Goal: Information Seeking & Learning: Learn about a topic

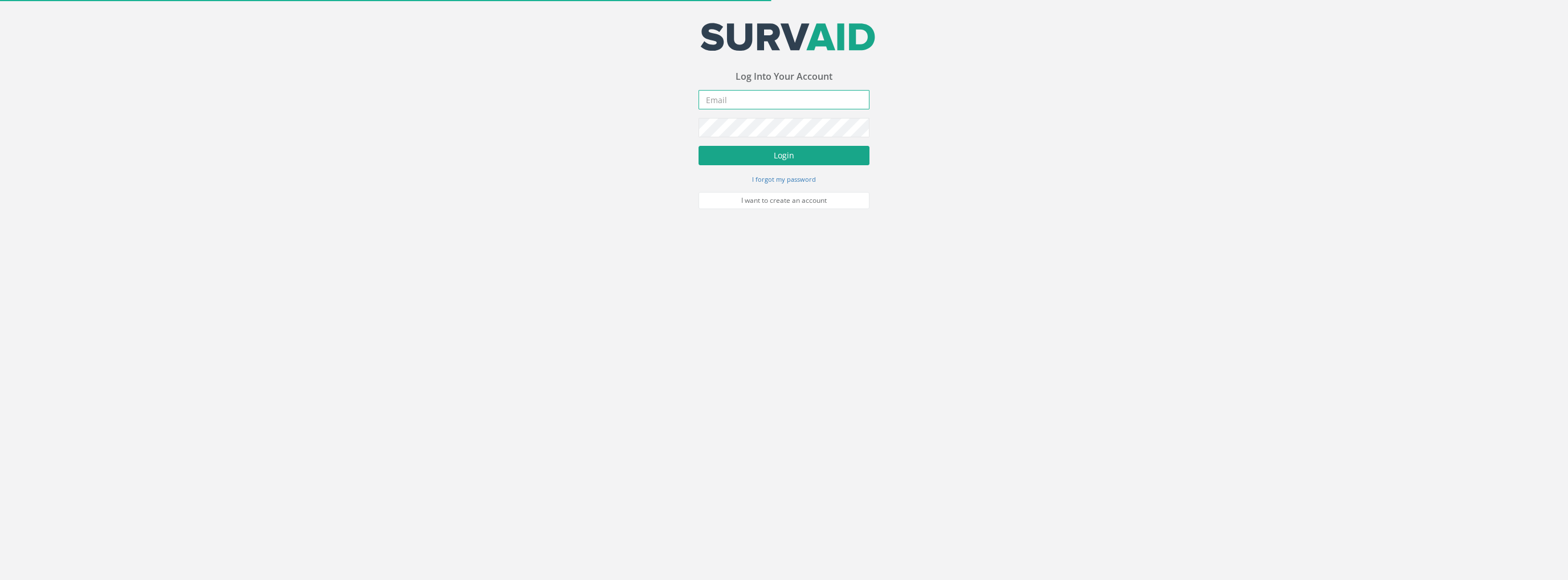
type input "[PERSON_NAME][EMAIL_ADDRESS][PERSON_NAME][DOMAIN_NAME]"
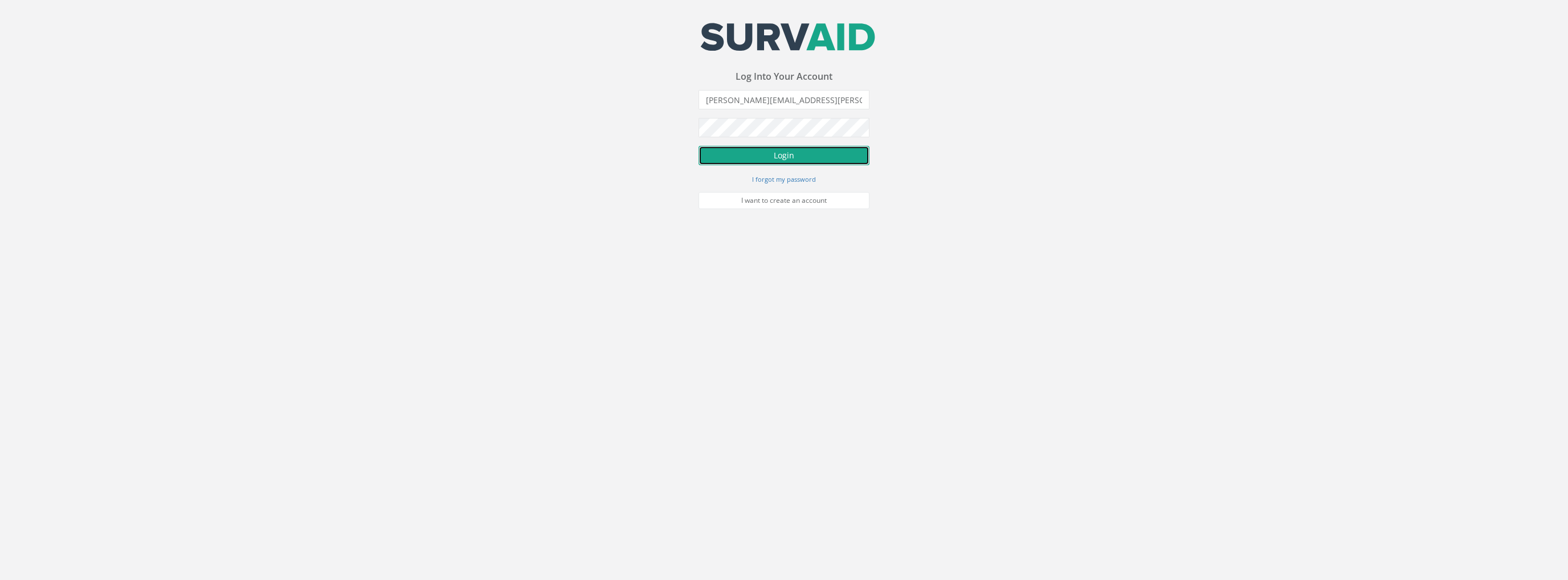
click at [761, 155] on button "Login" at bounding box center [784, 155] width 171 height 19
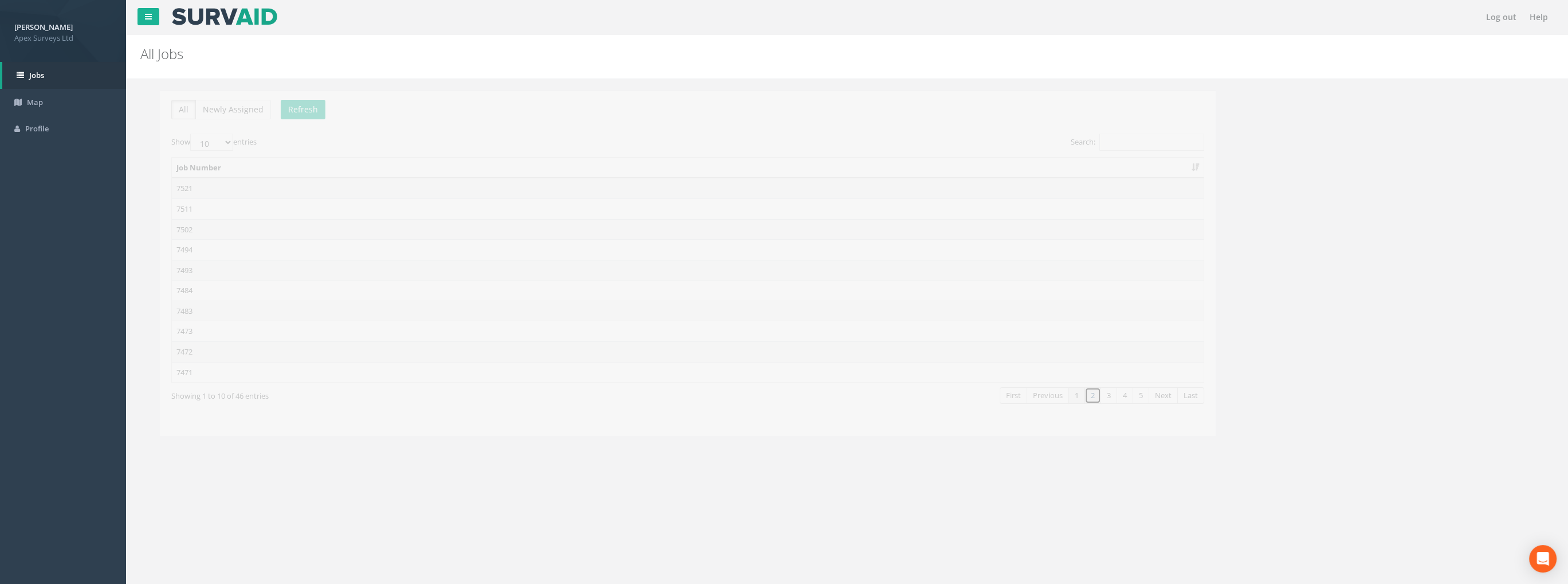
click at [1075, 400] on link "2" at bounding box center [1073, 395] width 16 height 16
click at [1086, 395] on link "3" at bounding box center [1089, 395] width 16 height 16
click at [168, 347] on td "7436" at bounding box center [668, 351] width 1032 height 21
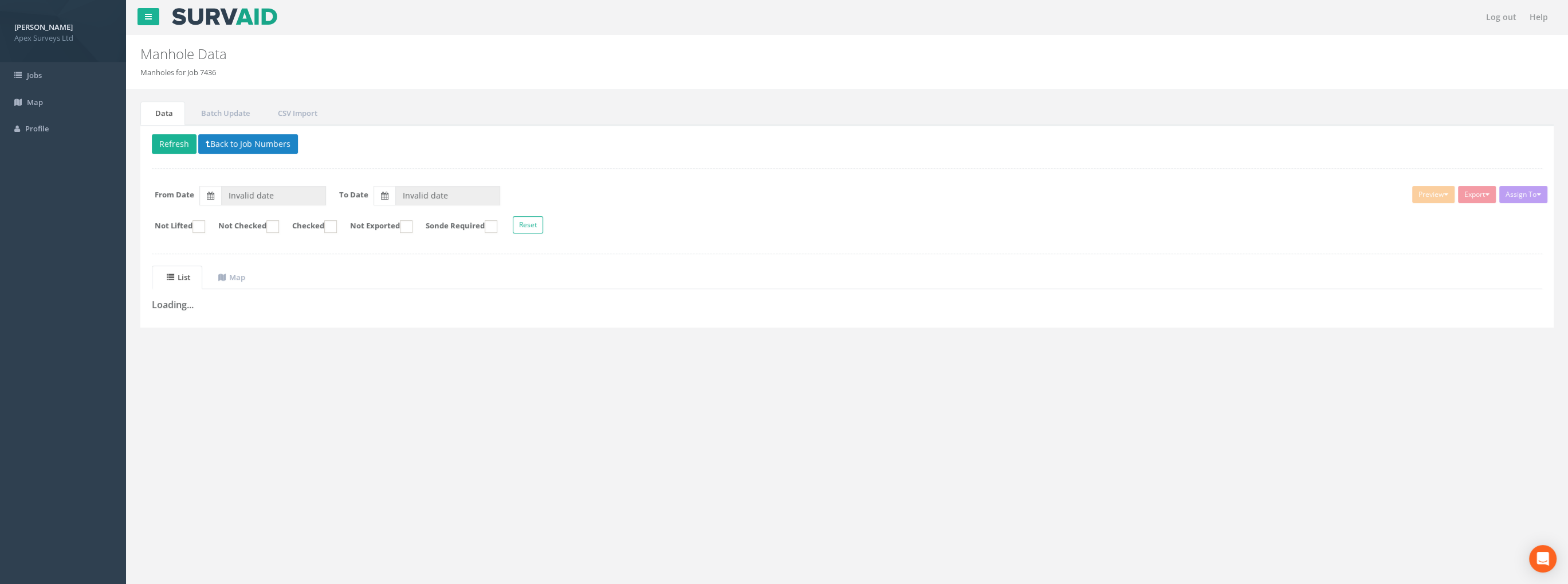
type input "[DATE]"
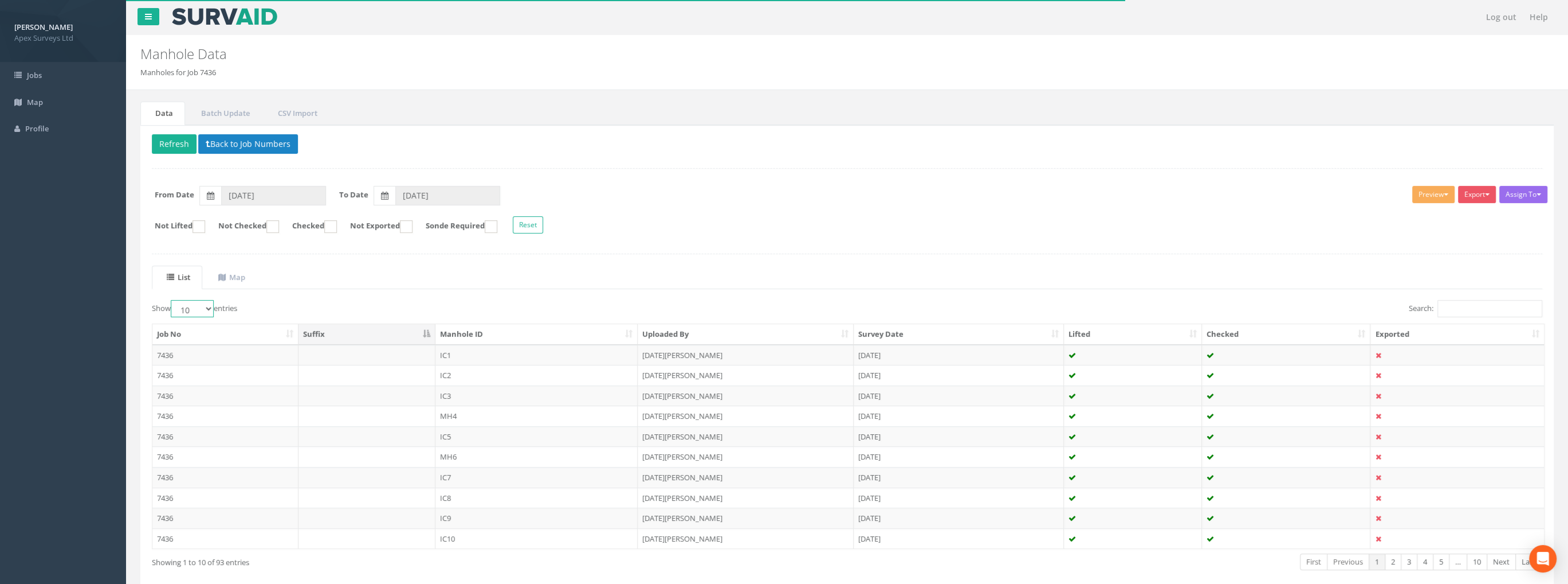
click at [201, 313] on select "10 25 50 100" at bounding box center [192, 308] width 43 height 17
select select "100"
click at [173, 300] on select "10 25 50 100" at bounding box center [192, 308] width 43 height 17
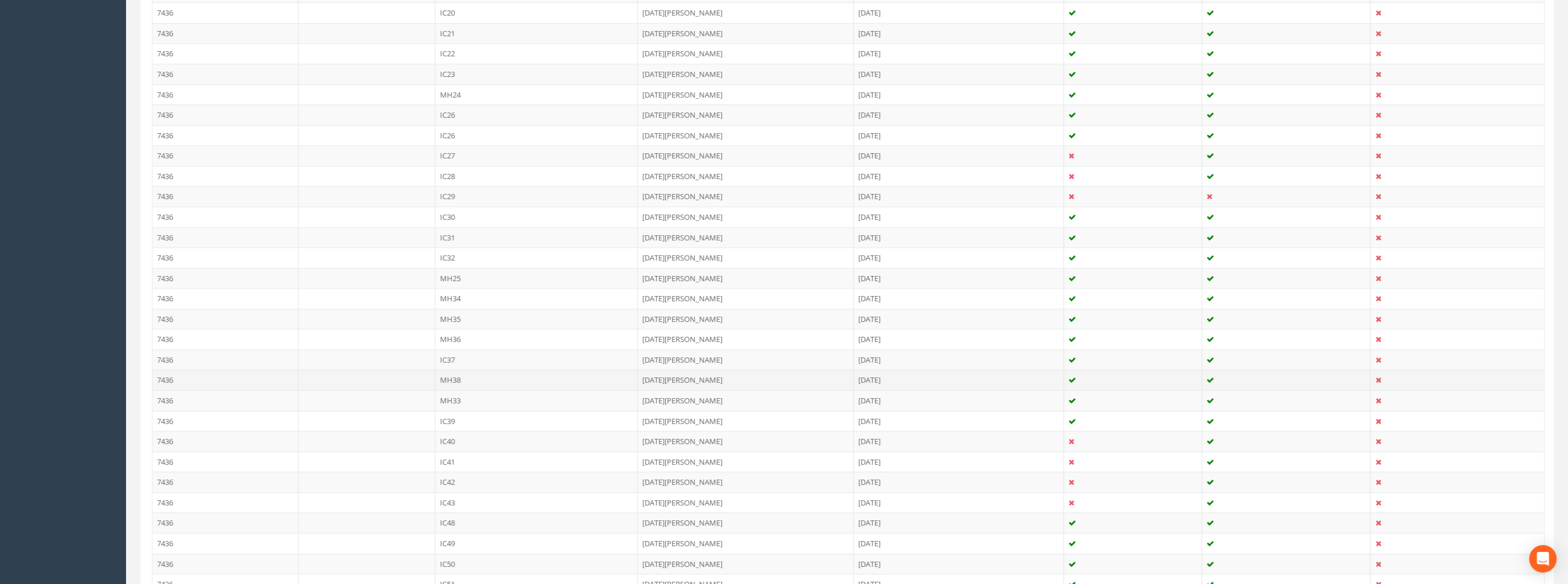
scroll to position [745, 0]
click at [449, 400] on td "IC39" at bounding box center [536, 404] width 203 height 21
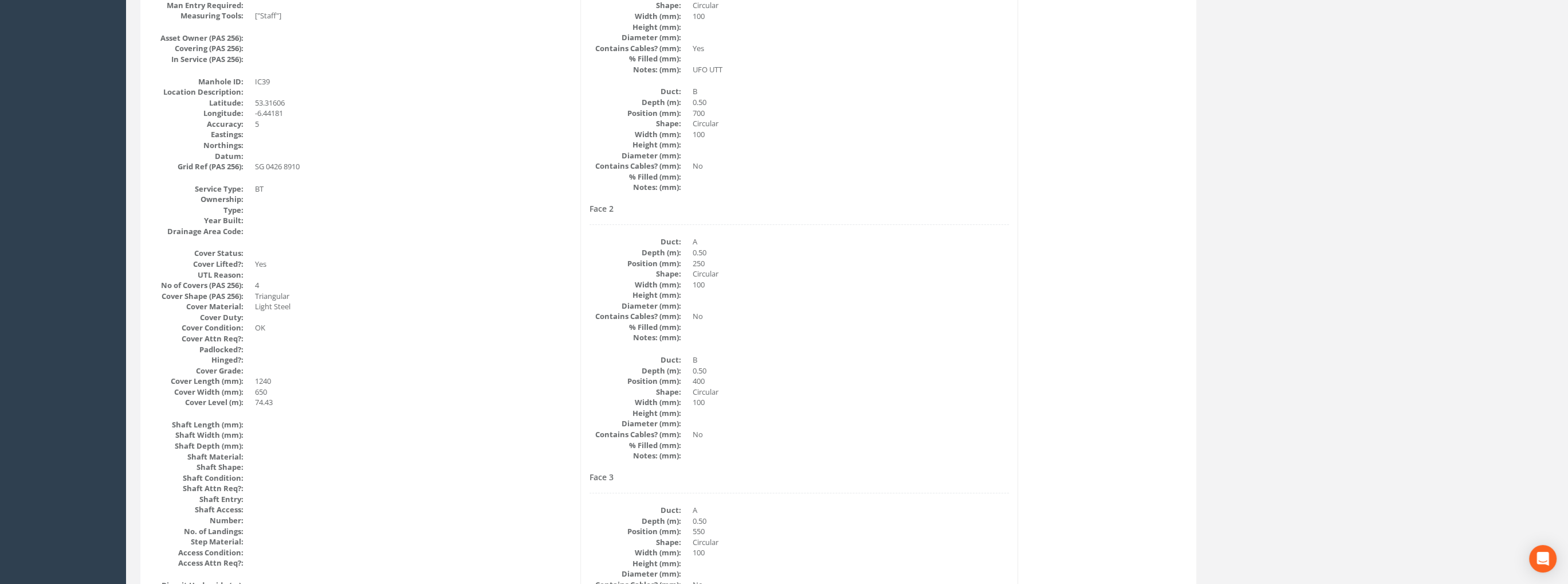
scroll to position [0, 0]
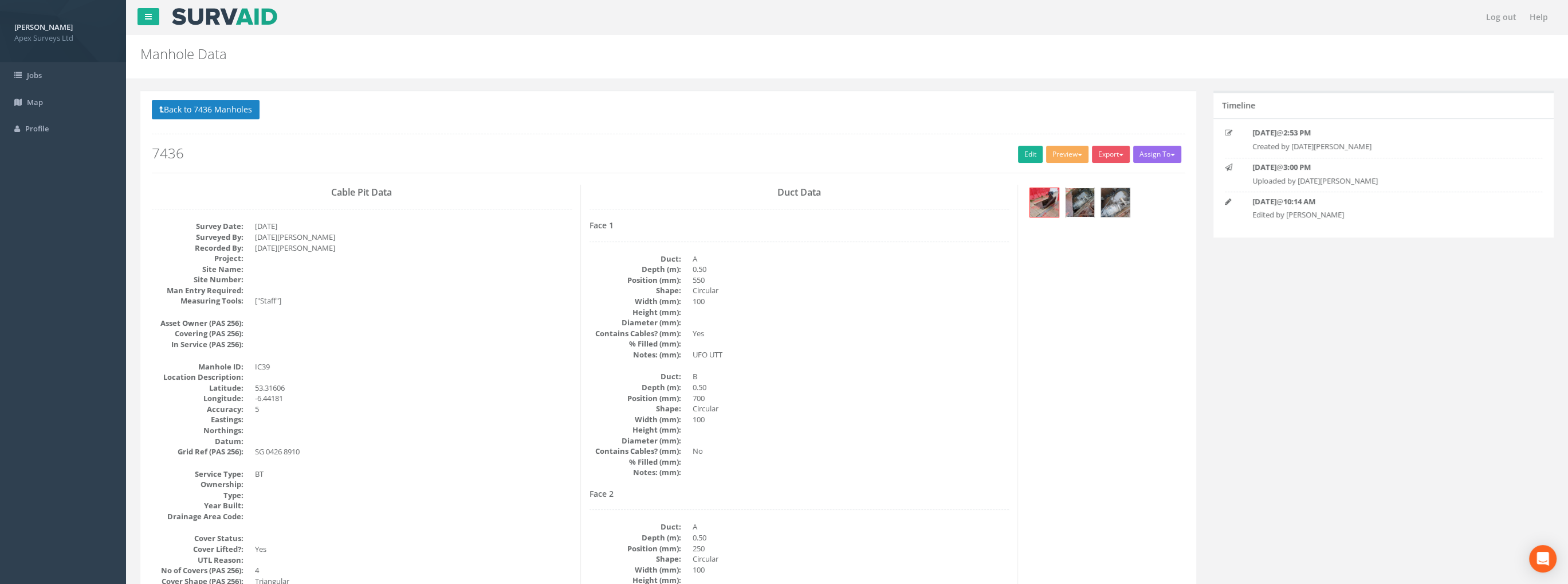
click at [1079, 204] on img at bounding box center [1080, 202] width 29 height 29
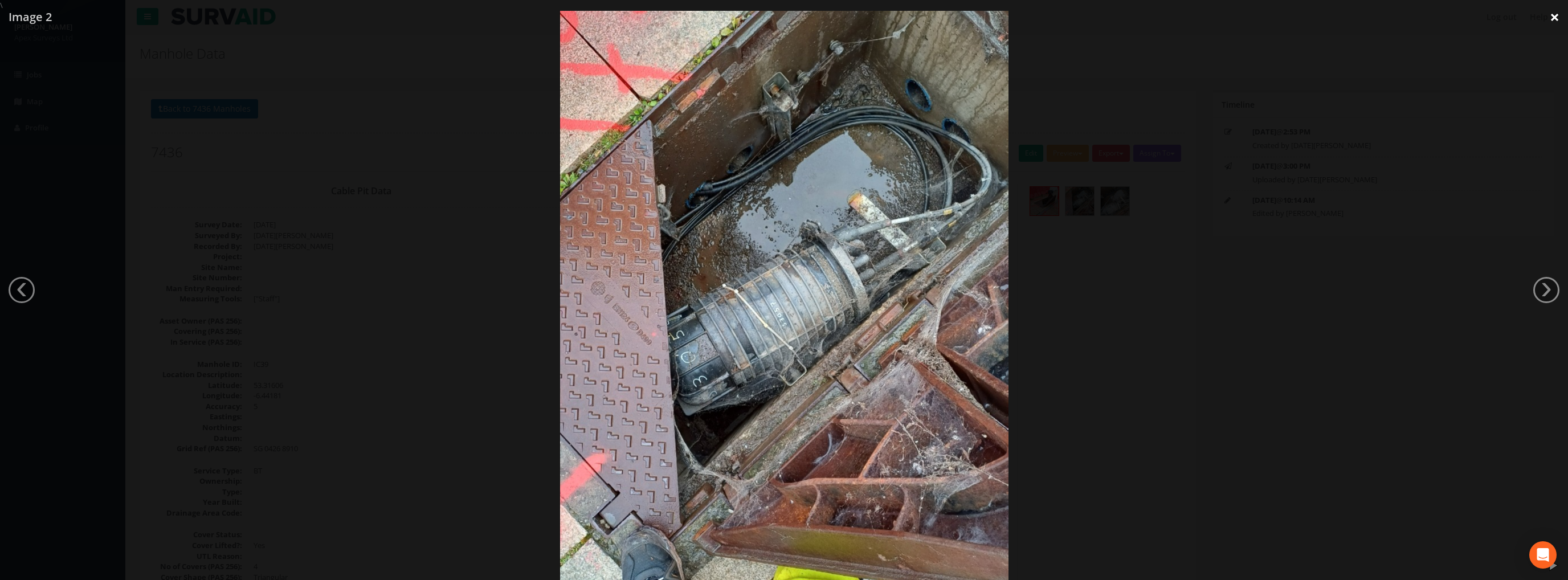
click at [1553, 17] on link "×" at bounding box center [1554, 17] width 27 height 34
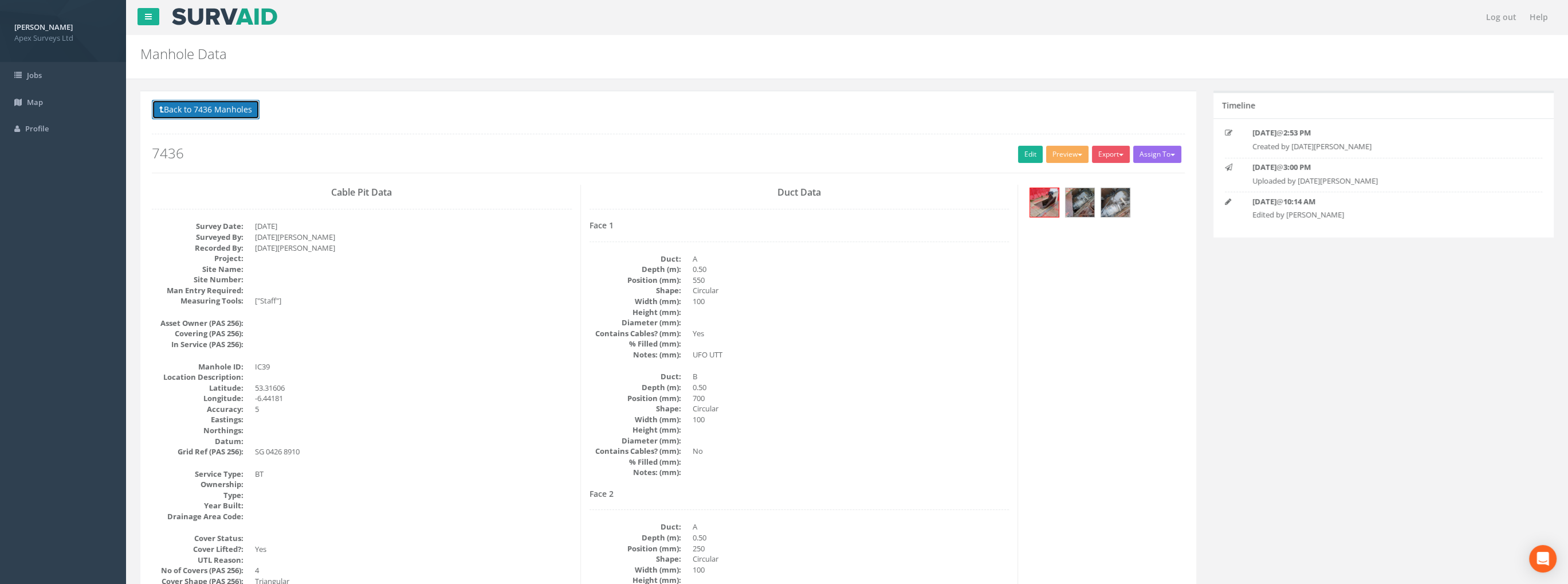
click at [200, 103] on button "Back to 7436 Manholes" at bounding box center [206, 109] width 108 height 19
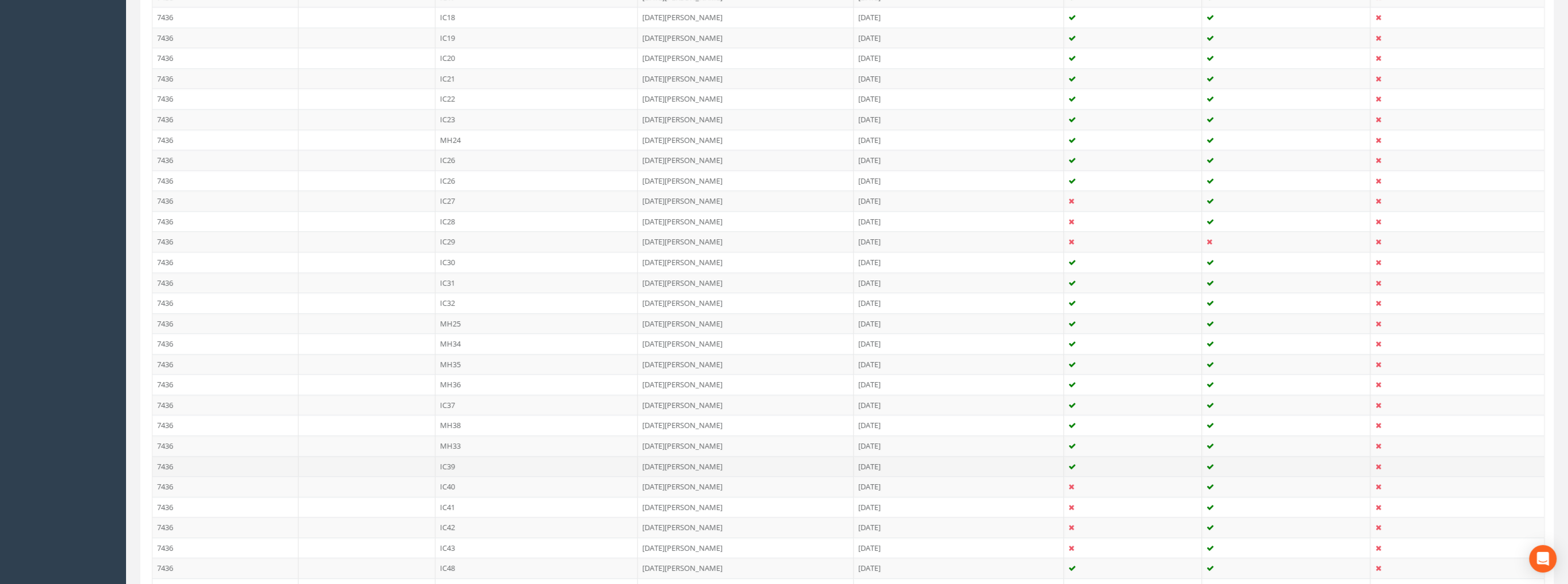
scroll to position [688, 0]
click at [452, 457] on td "IC39" at bounding box center [536, 462] width 203 height 21
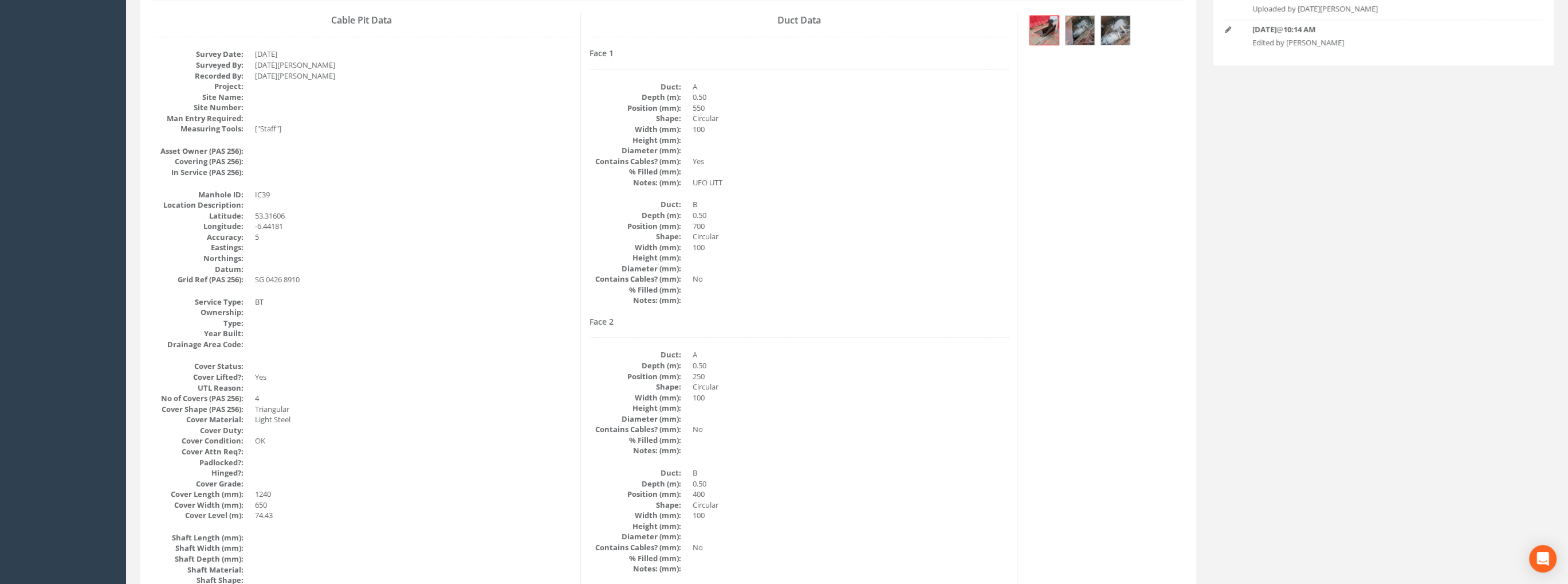
scroll to position [0, 0]
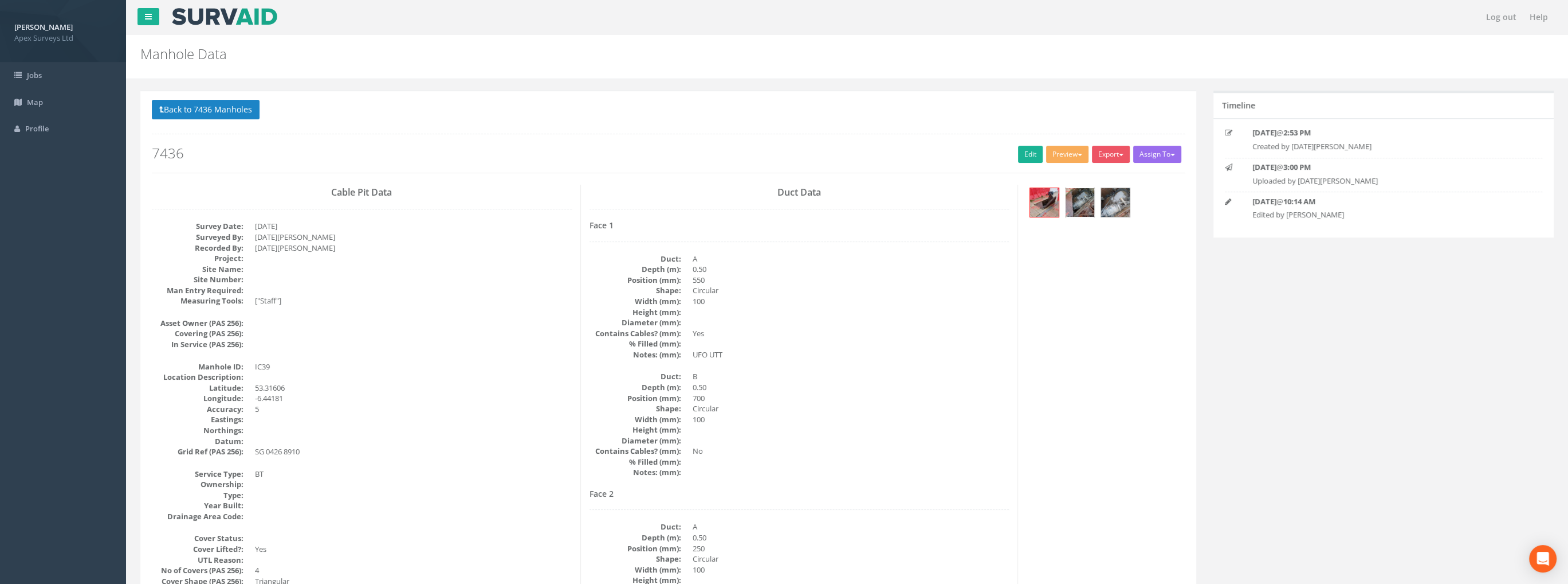
click at [1082, 203] on img at bounding box center [1080, 202] width 29 height 29
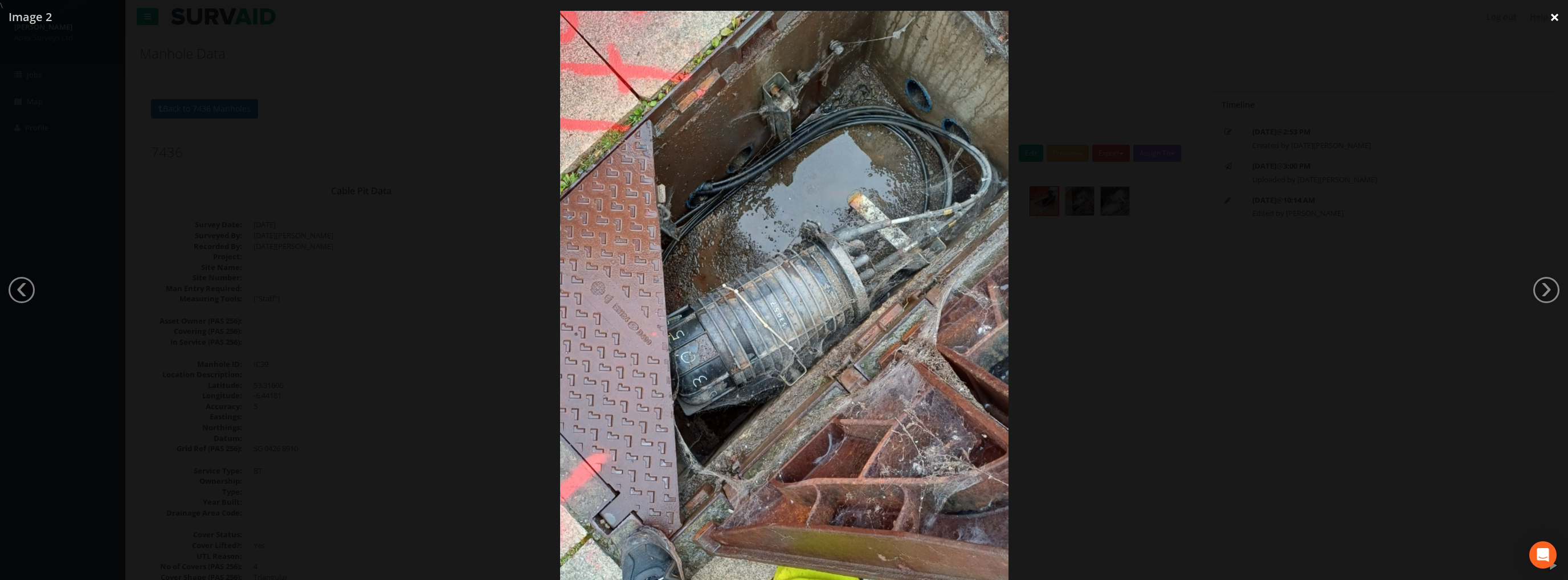
click at [1551, 16] on link "×" at bounding box center [1554, 17] width 27 height 34
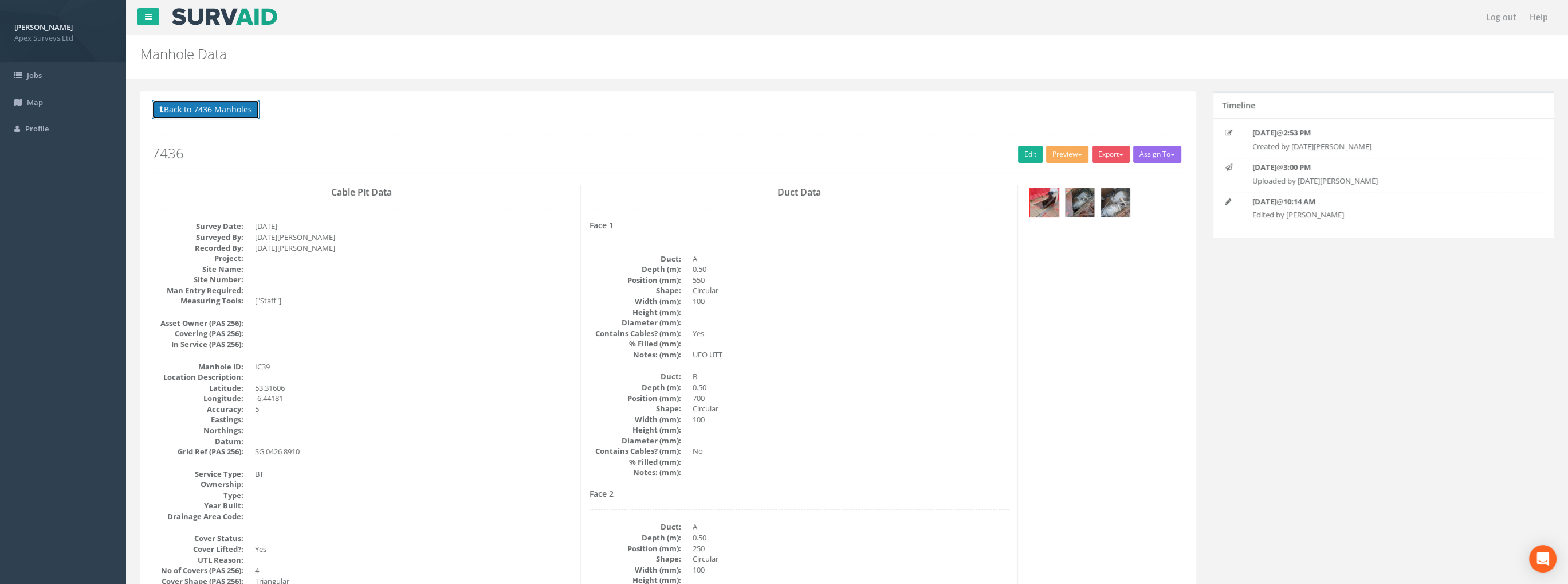
click at [223, 113] on button "Back to 7436 Manholes" at bounding box center [206, 109] width 108 height 19
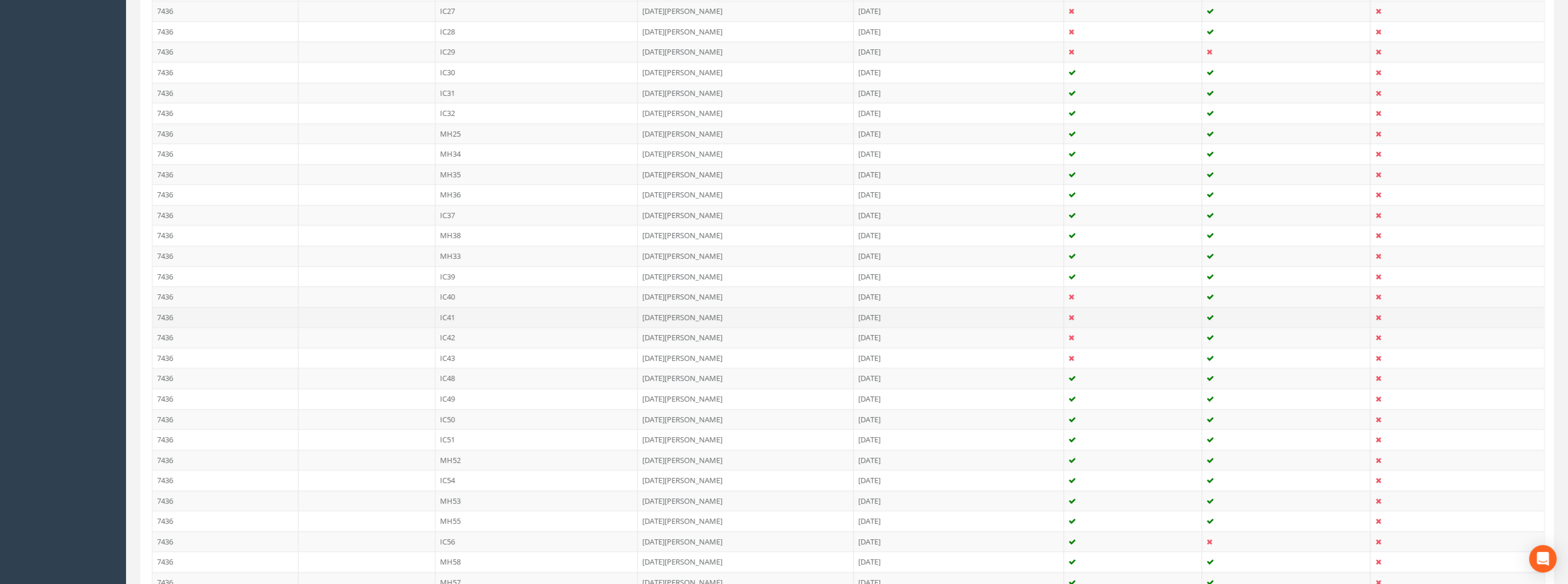
scroll to position [917, 0]
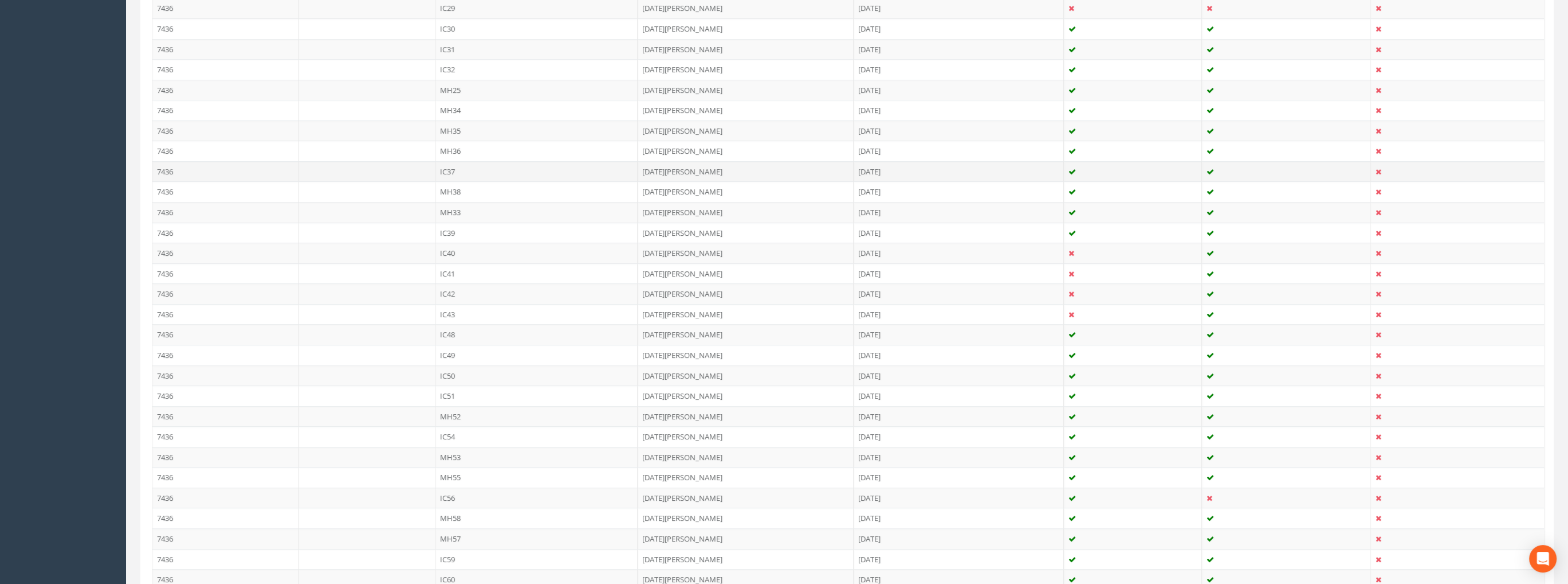
click at [455, 165] on td "IC37" at bounding box center [536, 171] width 203 height 21
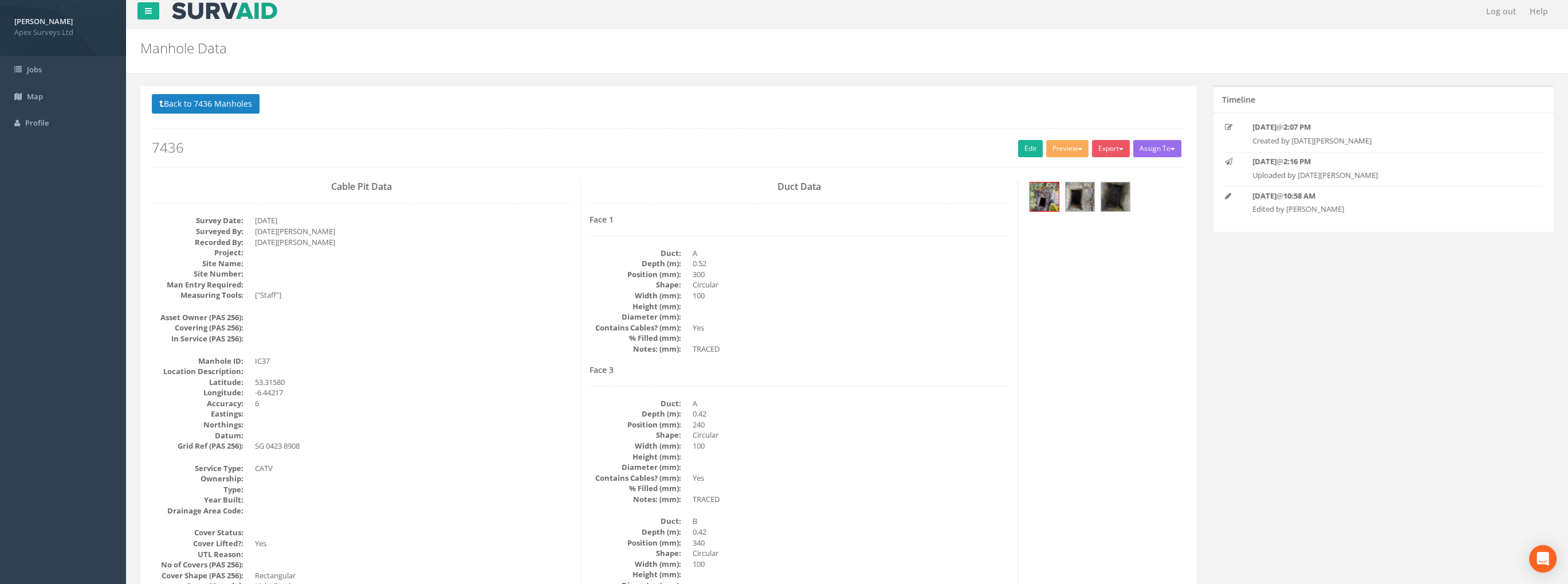
scroll to position [0, 0]
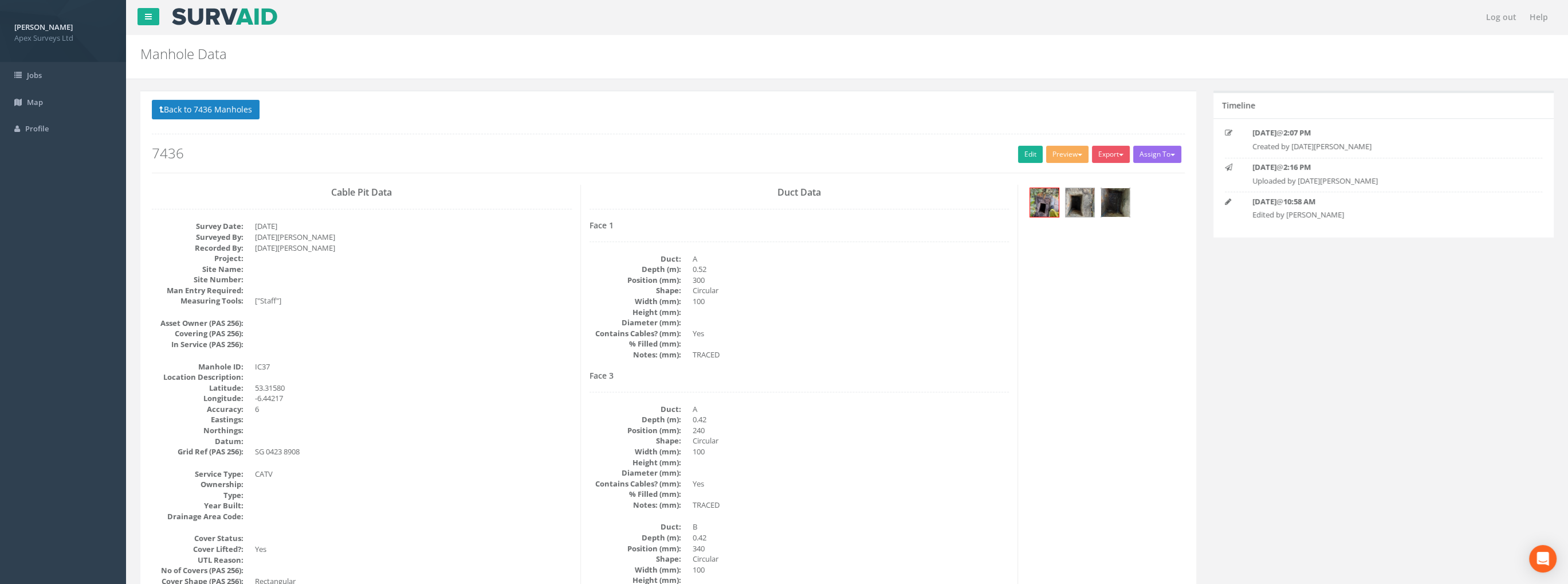
click at [1116, 202] on img at bounding box center [1116, 202] width 29 height 29
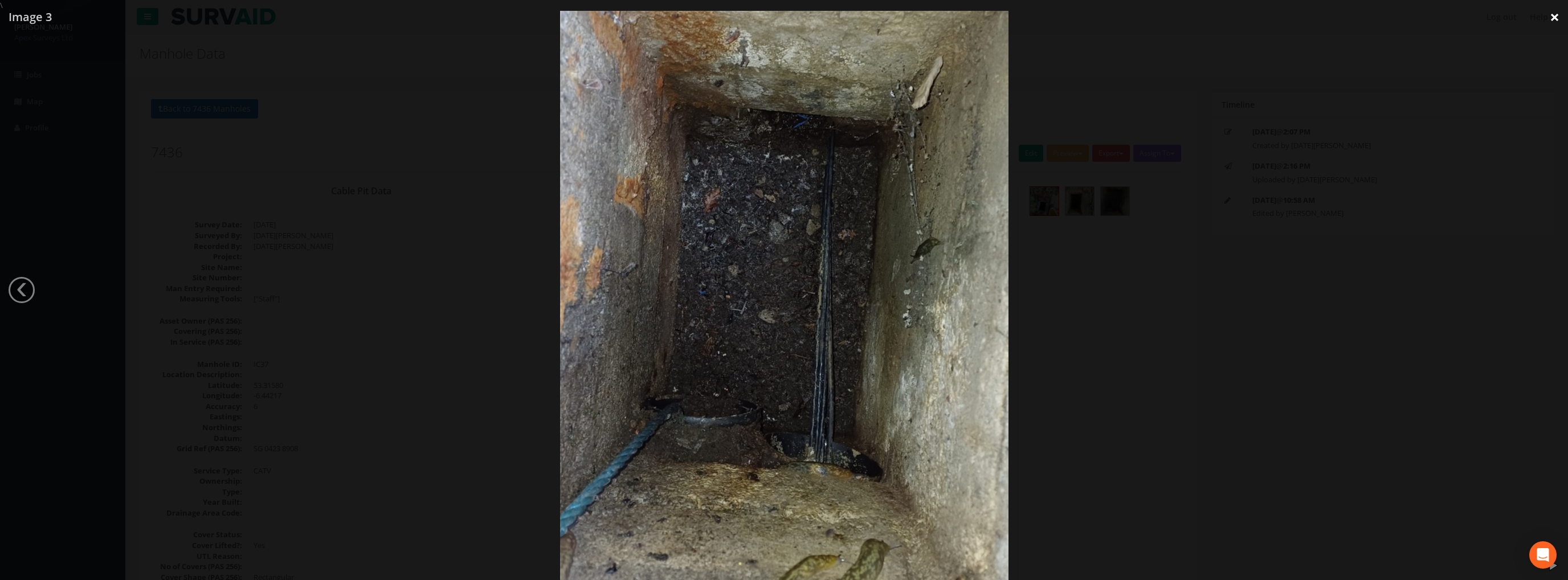
click at [1551, 17] on link "×" at bounding box center [1554, 17] width 27 height 34
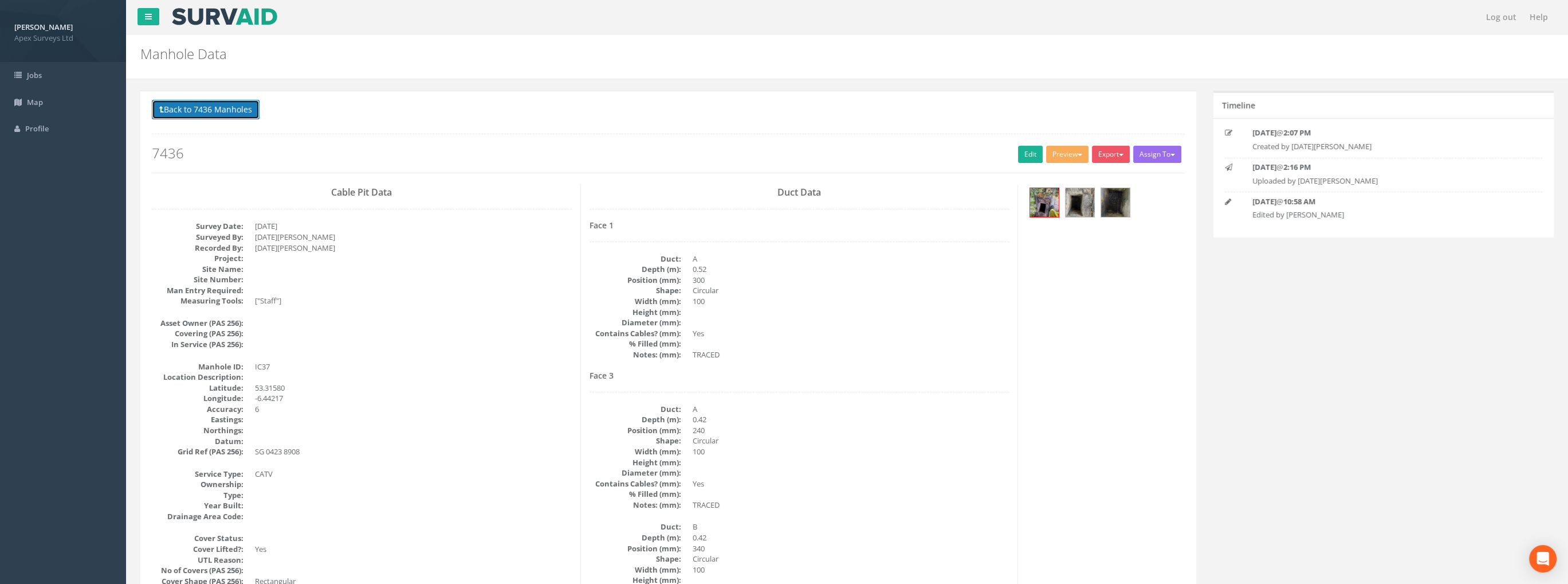
click at [197, 103] on button "Back to 7436 Manholes" at bounding box center [206, 109] width 108 height 19
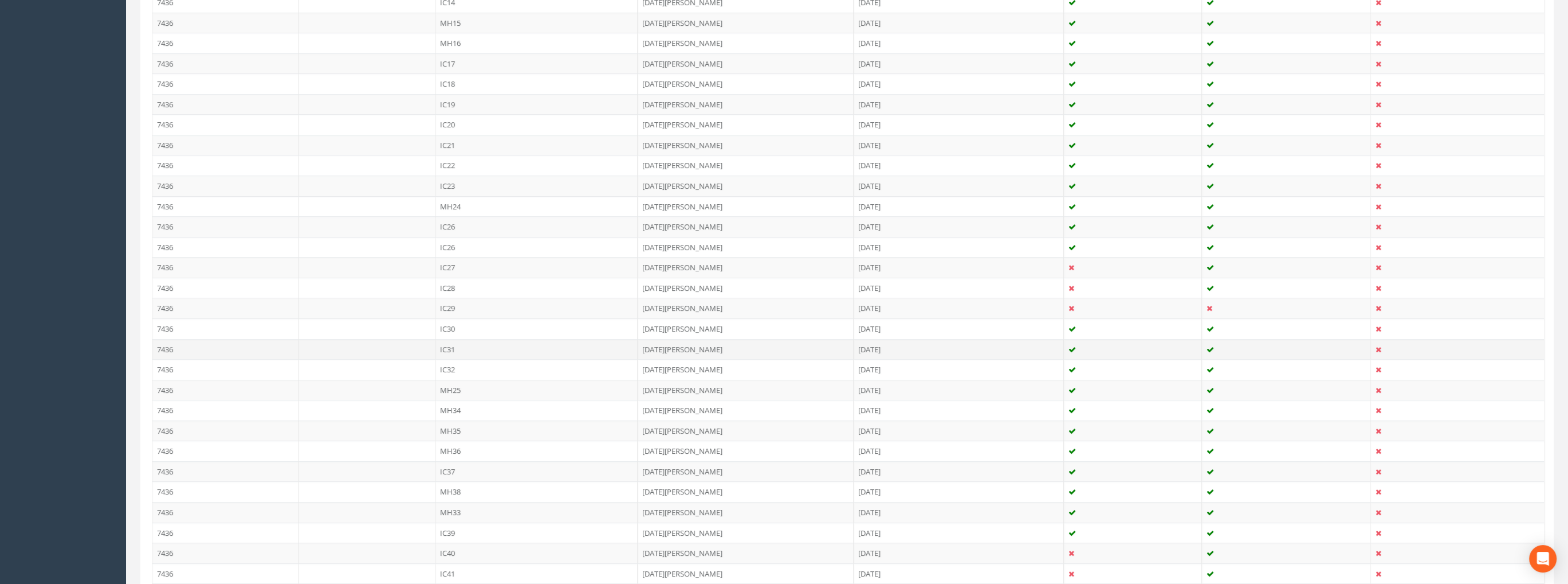
scroll to position [630, 0]
click at [451, 399] on td "IC39" at bounding box center [536, 404] width 203 height 21
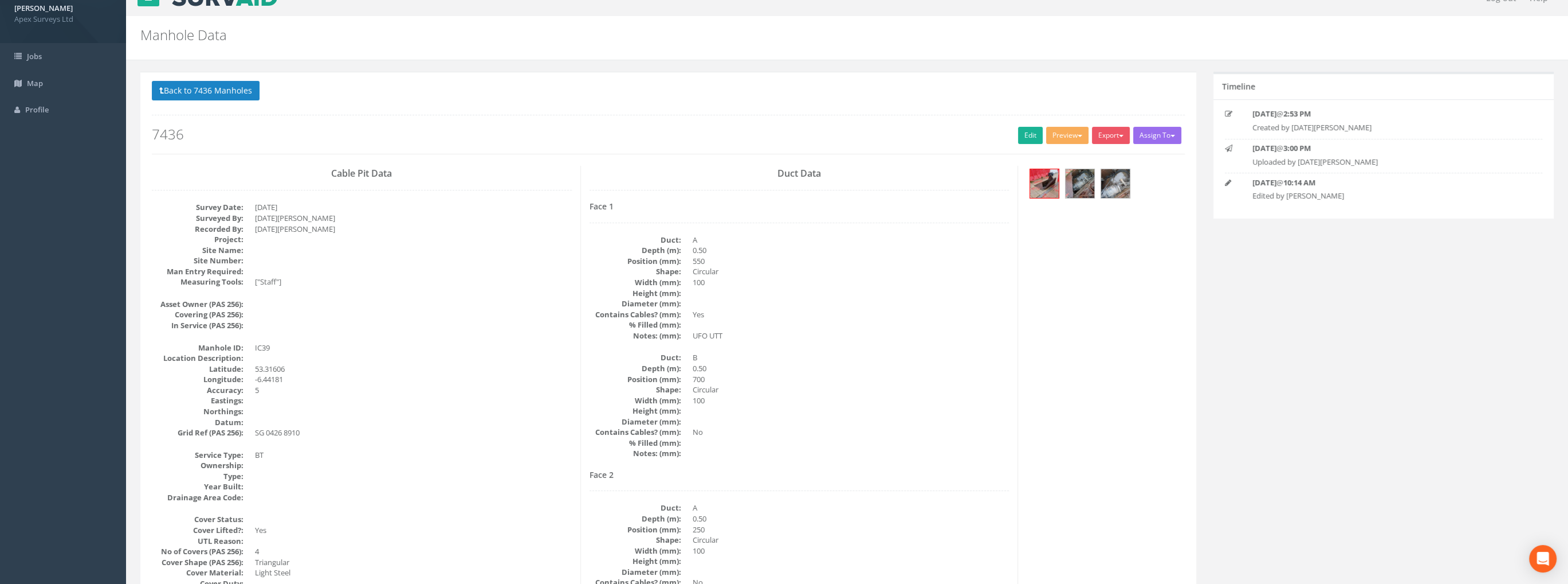
scroll to position [0, 0]
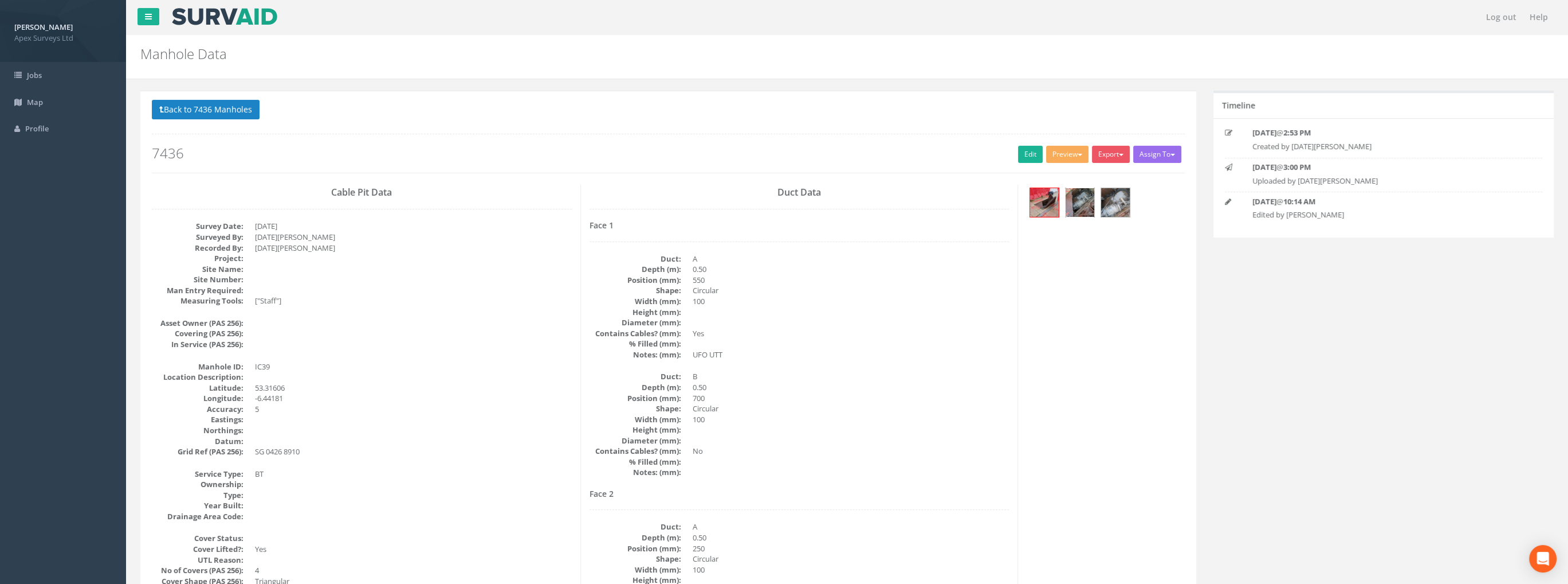
click at [1073, 202] on img at bounding box center [1080, 202] width 29 height 29
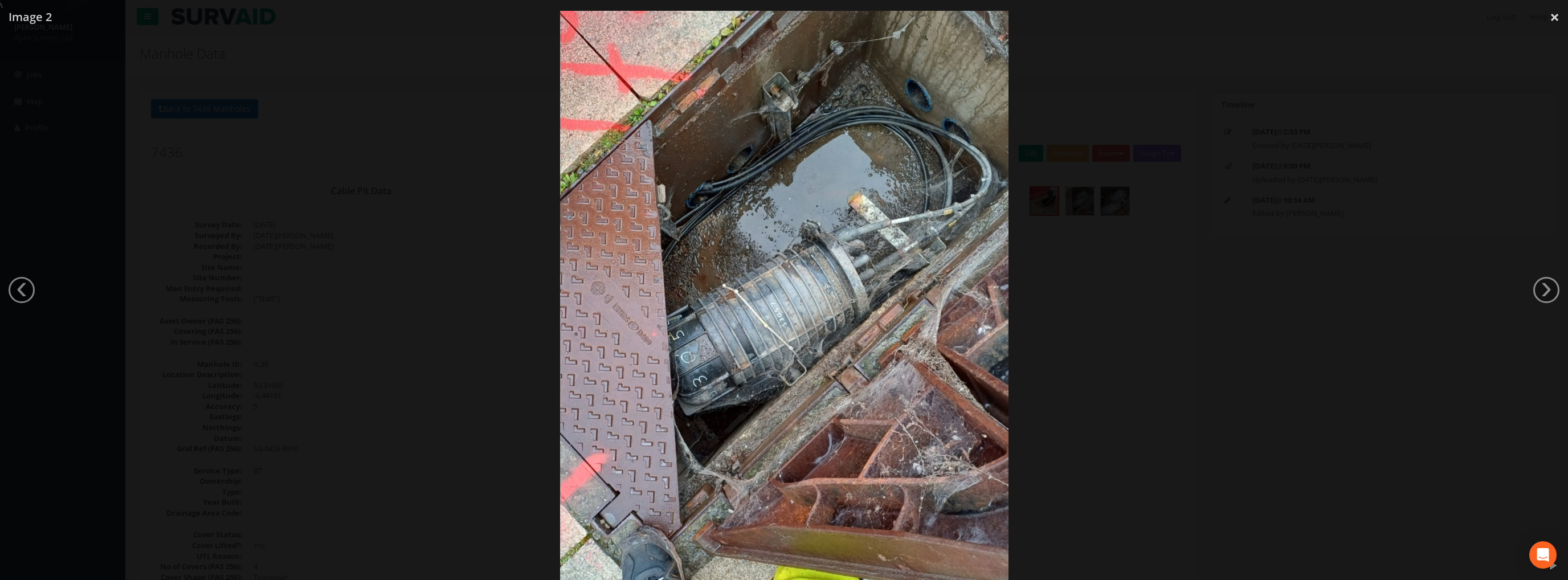
click at [1109, 311] on div at bounding box center [784, 301] width 1568 height 580
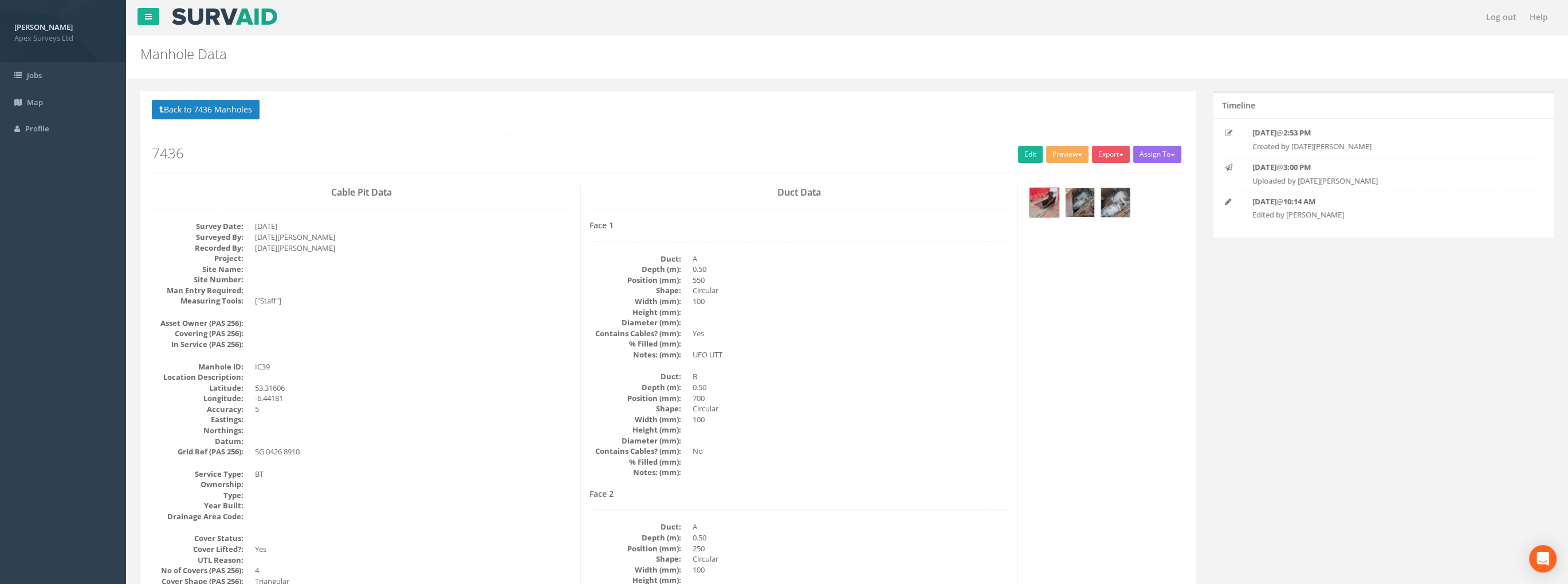
click at [1079, 202] on img at bounding box center [1080, 202] width 29 height 29
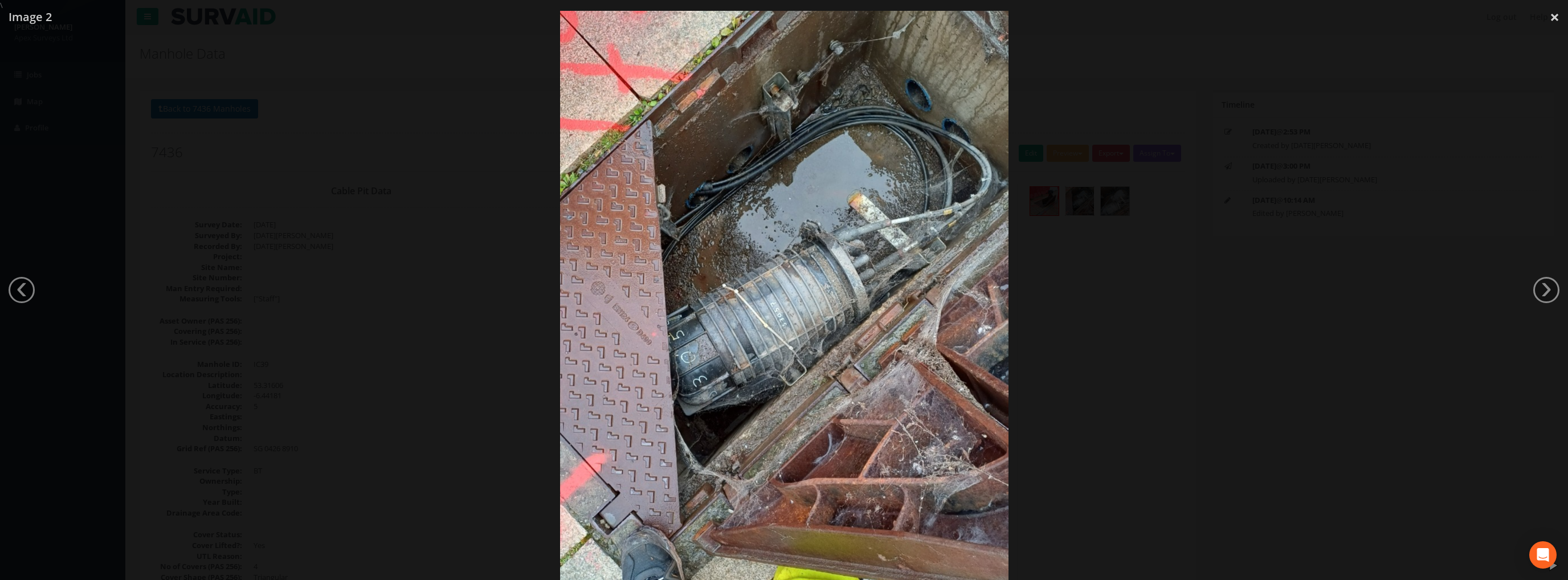
click at [960, 158] on img at bounding box center [784, 301] width 449 height 797
click at [957, 158] on img at bounding box center [784, 301] width 449 height 797
click at [811, 172] on img at bounding box center [784, 301] width 449 height 797
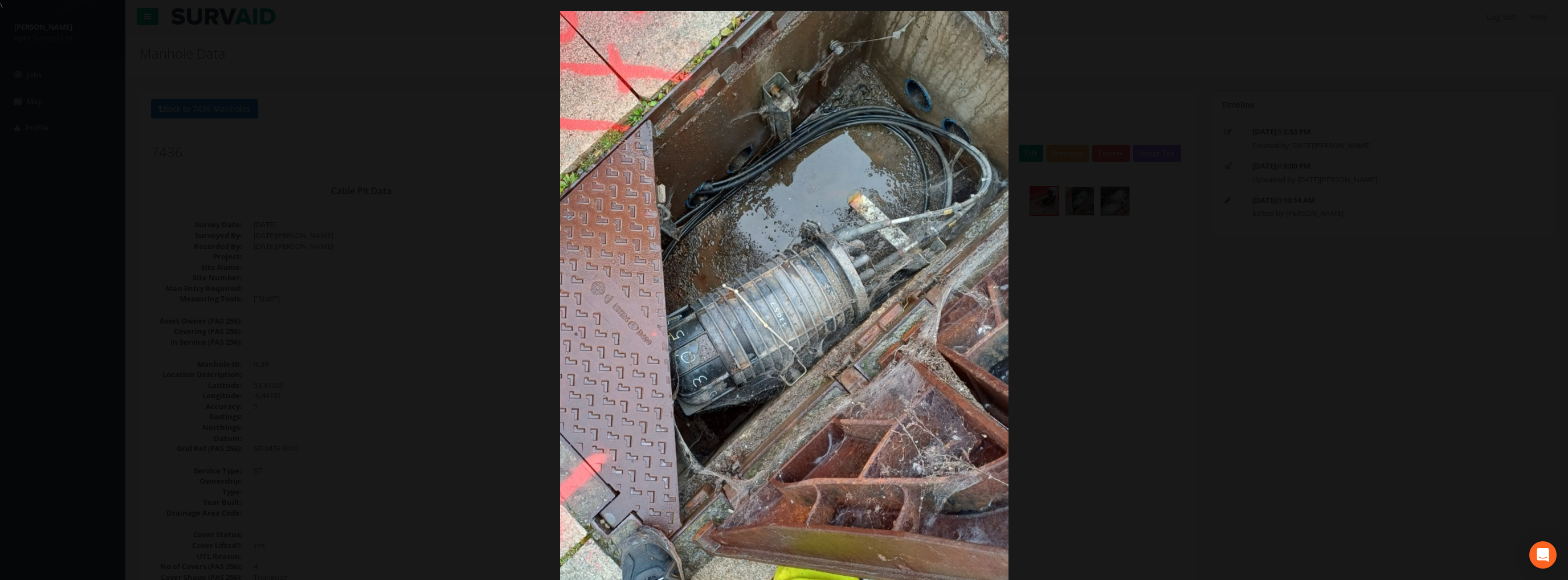
click at [229, 213] on div at bounding box center [784, 301] width 1568 height 580
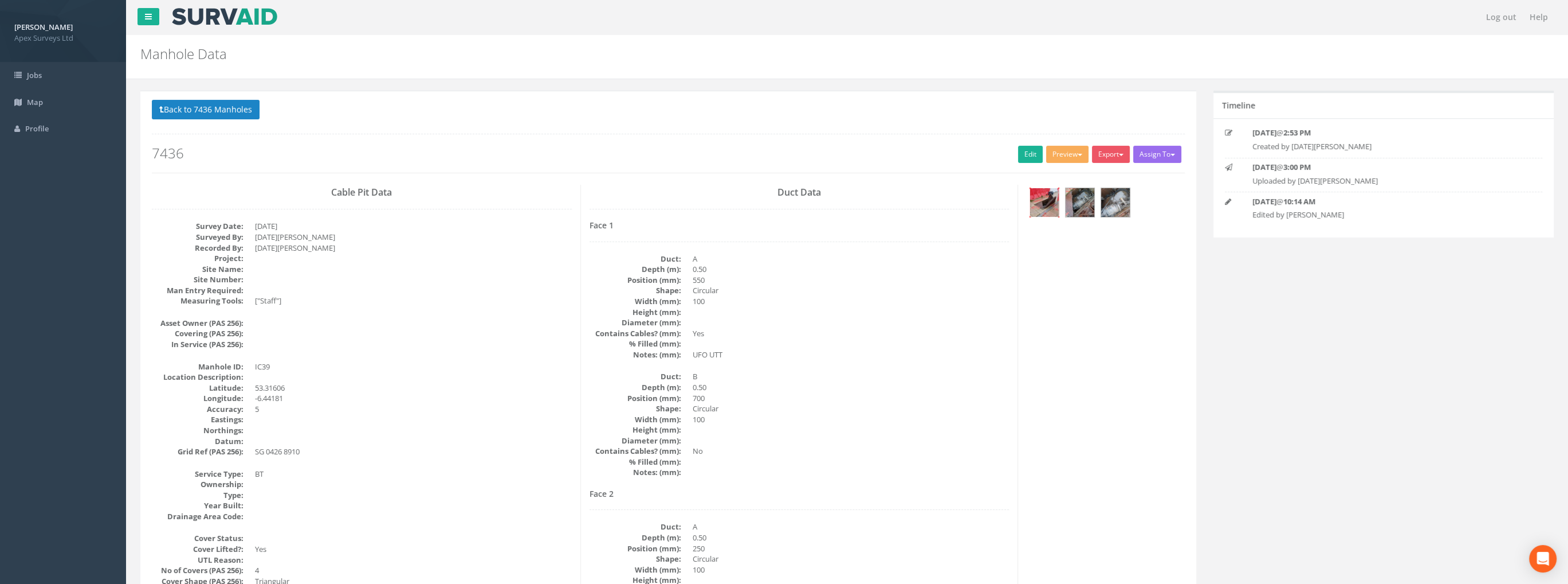
click at [1057, 193] on img at bounding box center [1045, 202] width 29 height 29
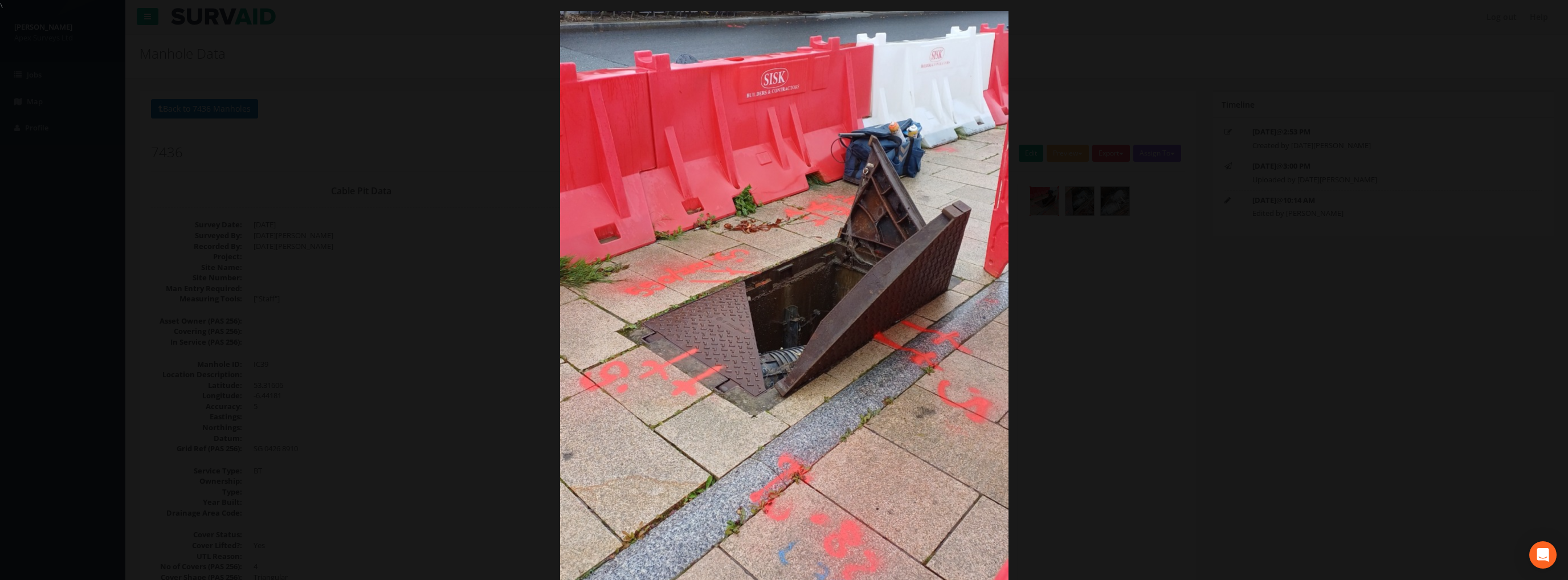
click at [947, 285] on img at bounding box center [784, 301] width 449 height 797
click at [1535, 290] on link "›" at bounding box center [1546, 290] width 26 height 26
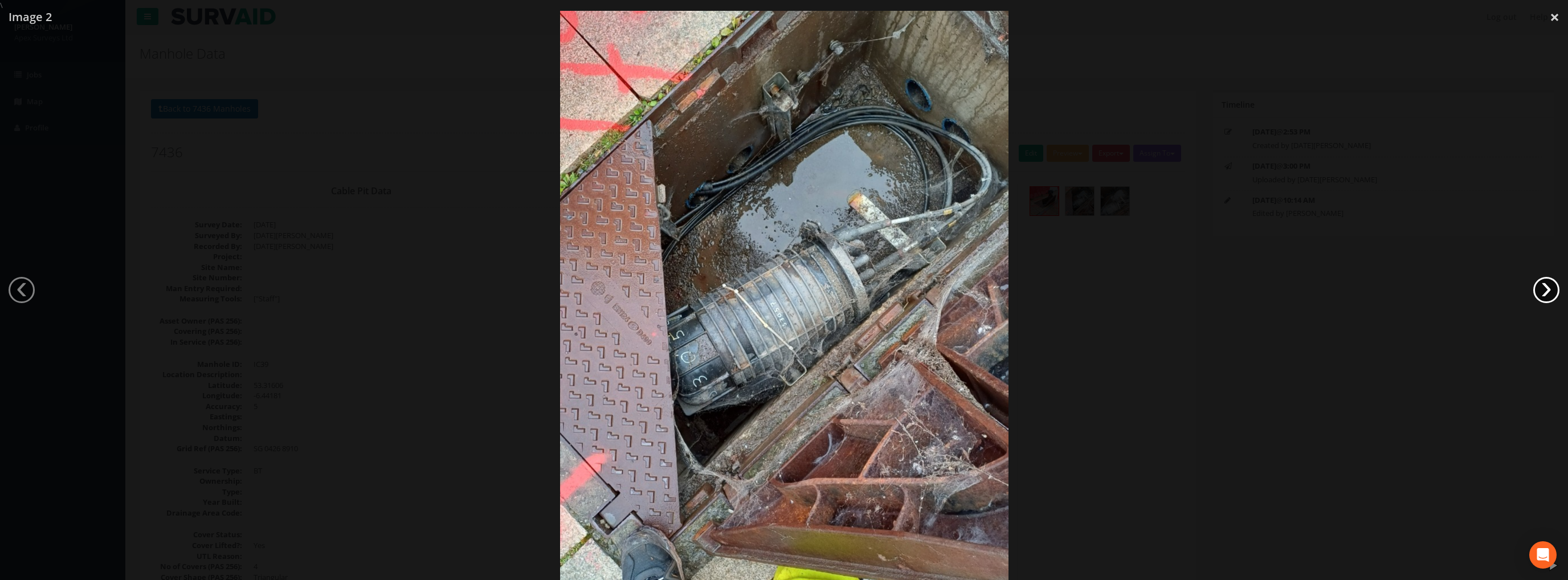
click at [1535, 289] on link "›" at bounding box center [1546, 290] width 26 height 26
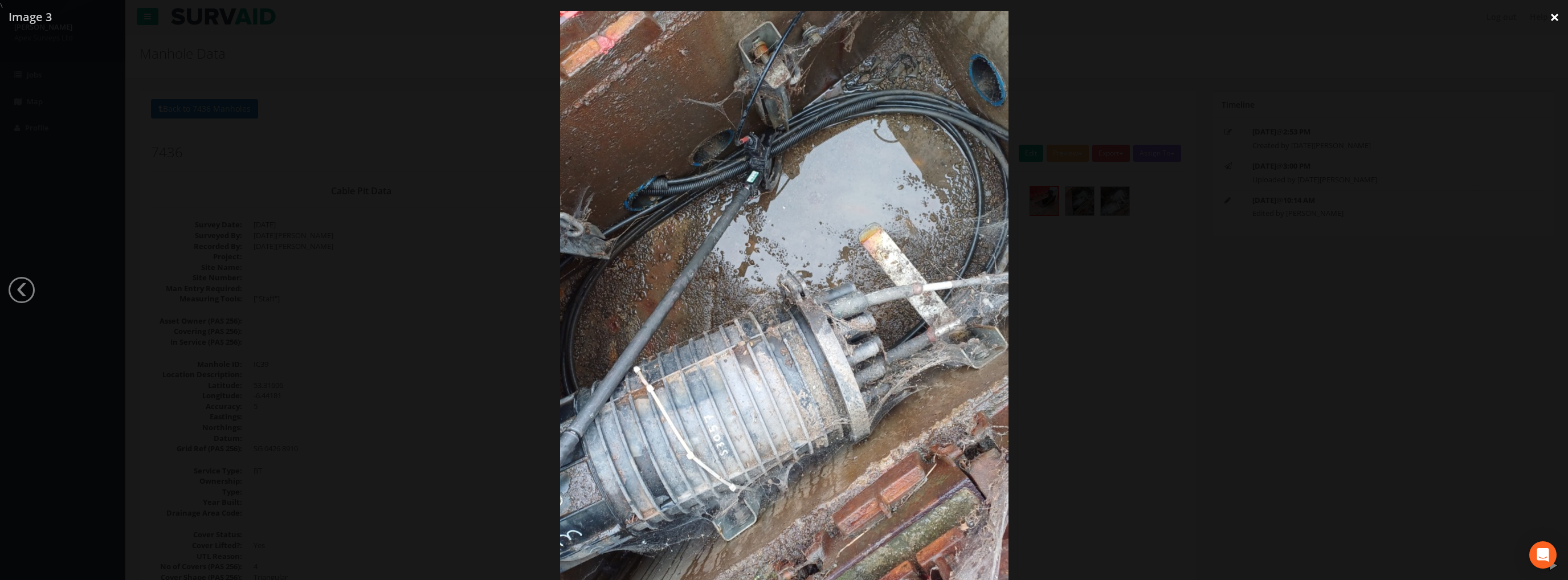
click at [1557, 24] on link "×" at bounding box center [1554, 17] width 27 height 34
